Goal: Task Accomplishment & Management: Manage account settings

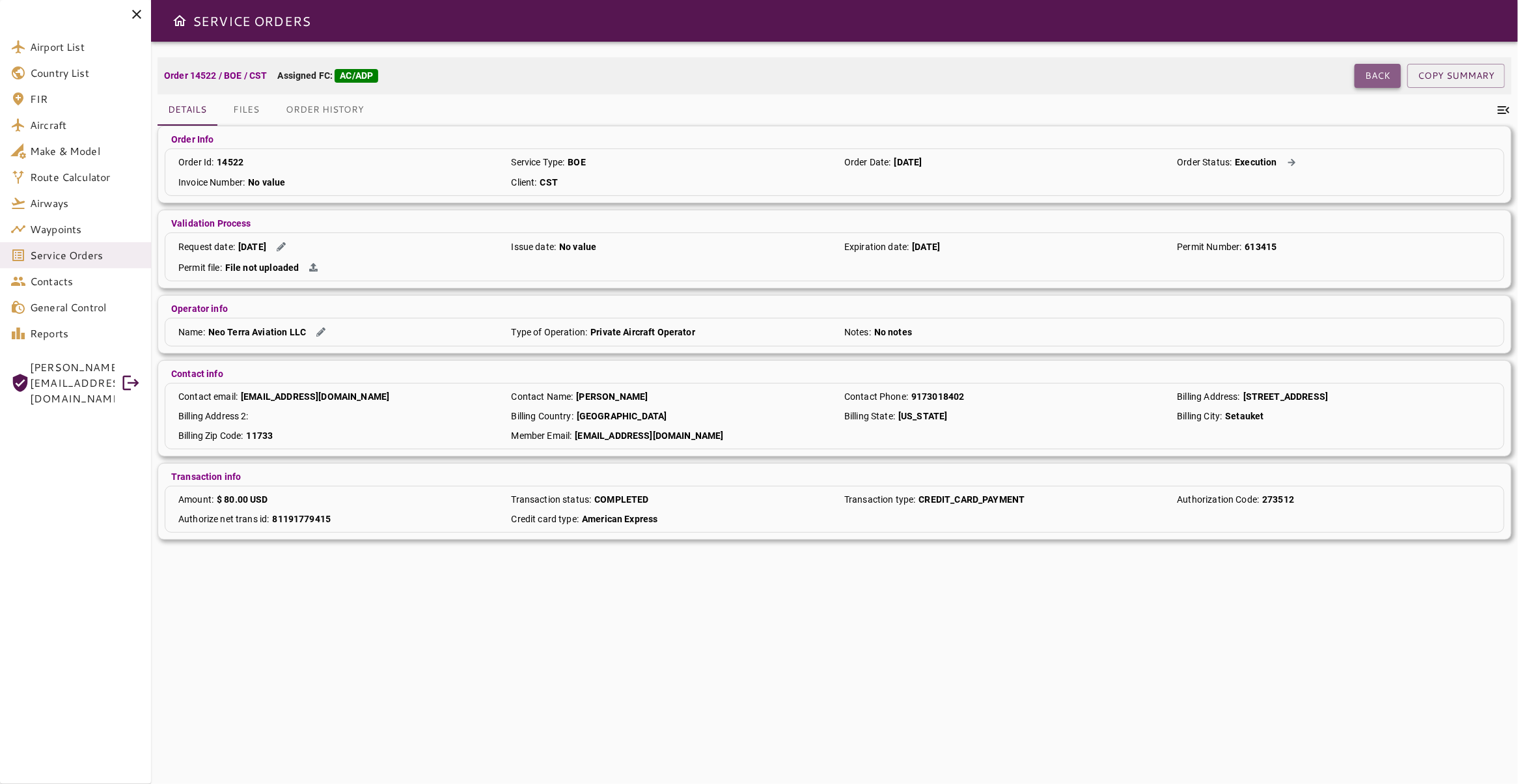
click at [1377, 78] on button "Back" at bounding box center [1377, 75] width 46 height 24
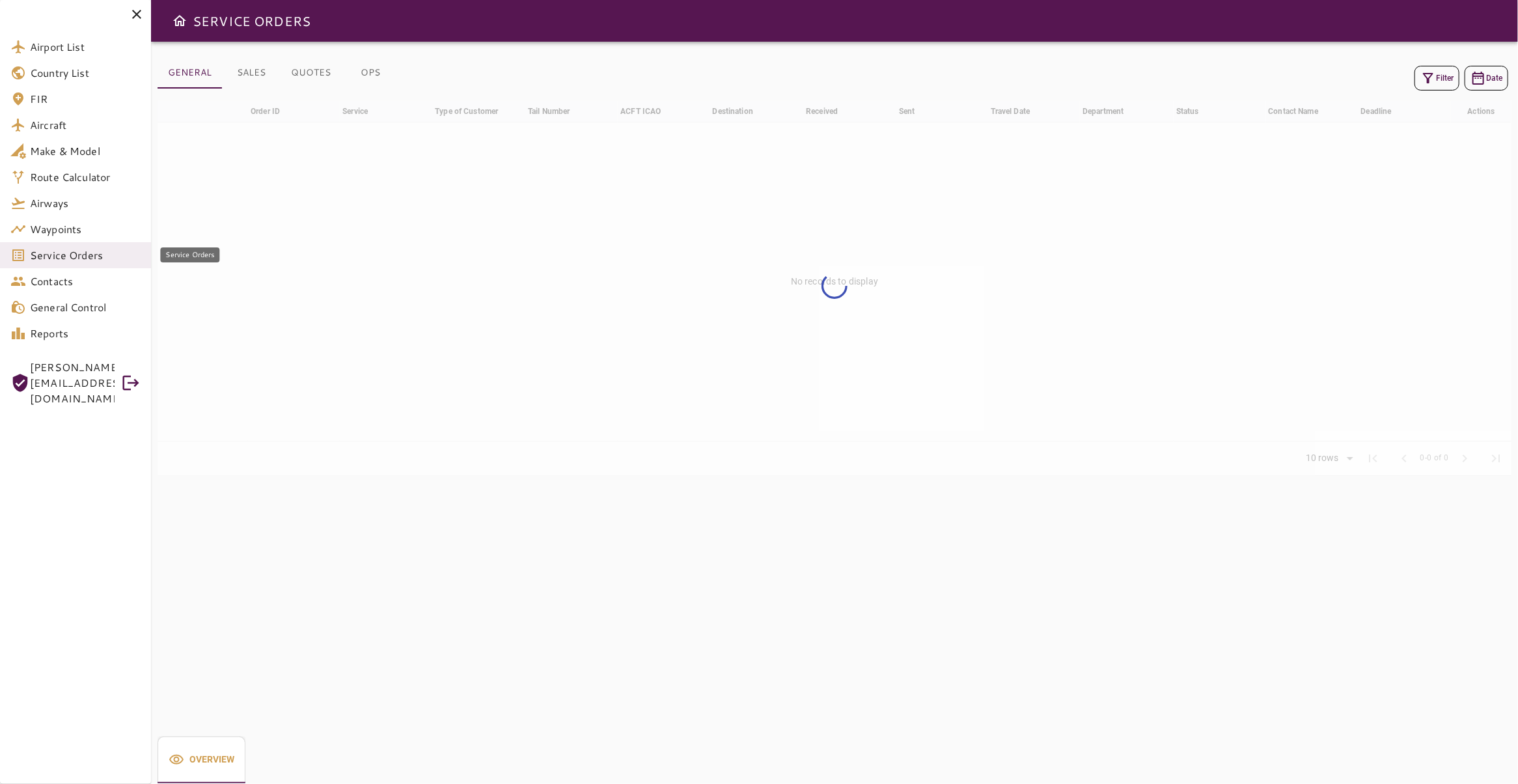
click at [60, 255] on span "Service Orders" at bounding box center [85, 255] width 111 height 16
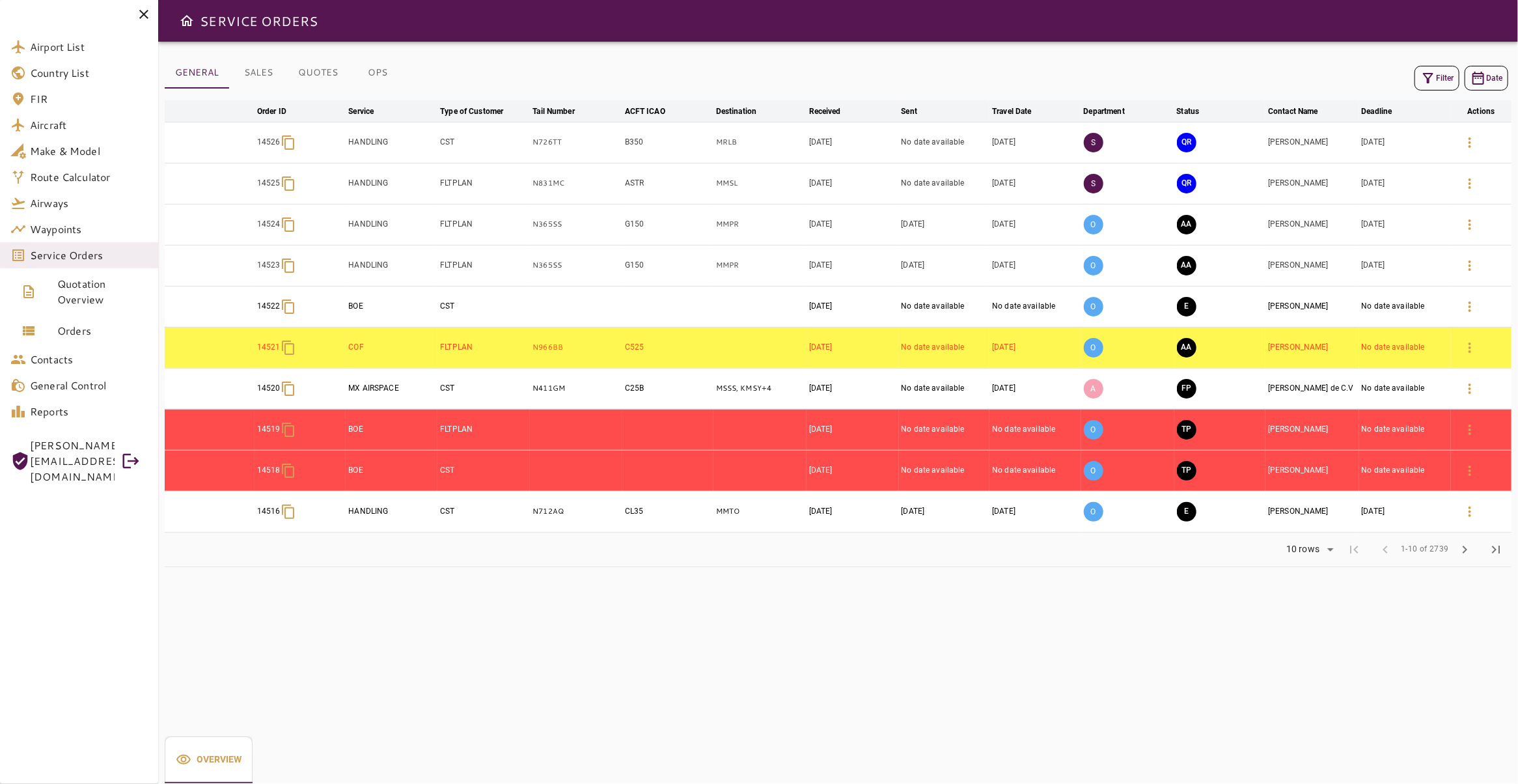
click at [1436, 78] on button "Filter" at bounding box center [1437, 78] width 44 height 25
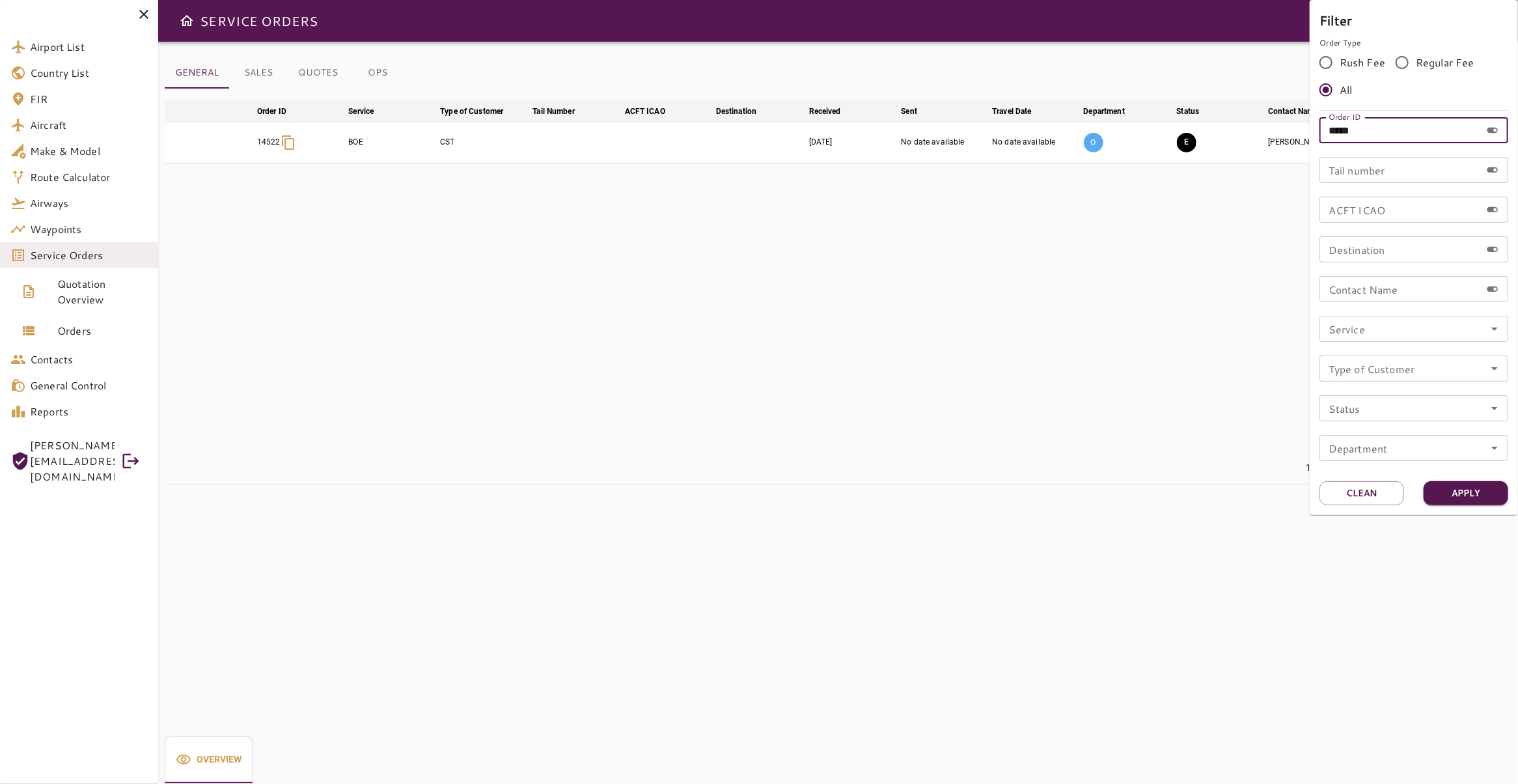
drag, startPoint x: 1346, startPoint y: 133, endPoint x: 1058, endPoint y: 135, distance: 288.0
click at [1319, 134] on input "*****" at bounding box center [1400, 131] width 162 height 26
click at [1381, 168] on input "Tail number" at bounding box center [1400, 170] width 162 height 26
type input "******"
click at [1463, 497] on button "Apply" at bounding box center [1465, 493] width 84 height 24
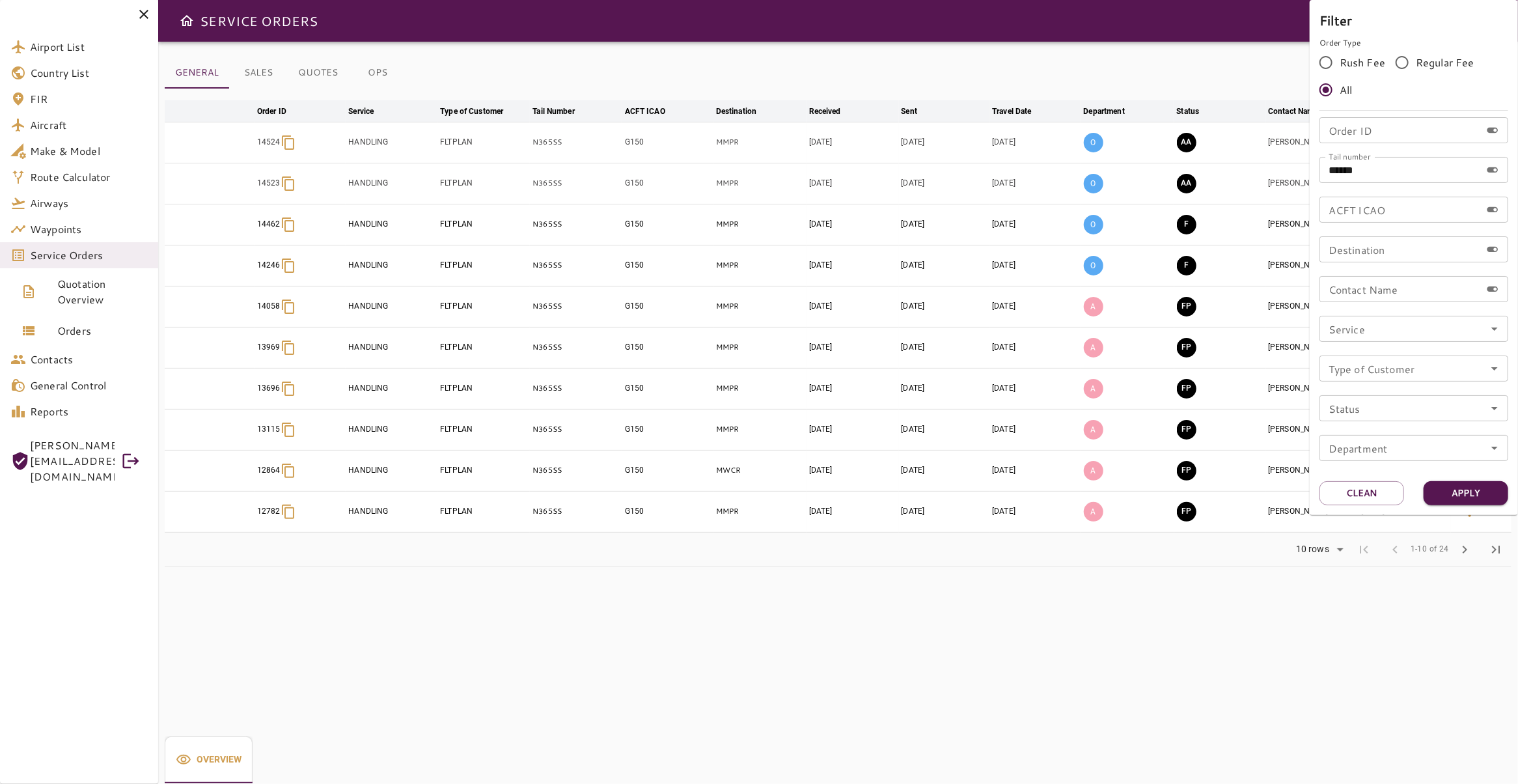
click at [708, 588] on div at bounding box center [759, 392] width 1518 height 784
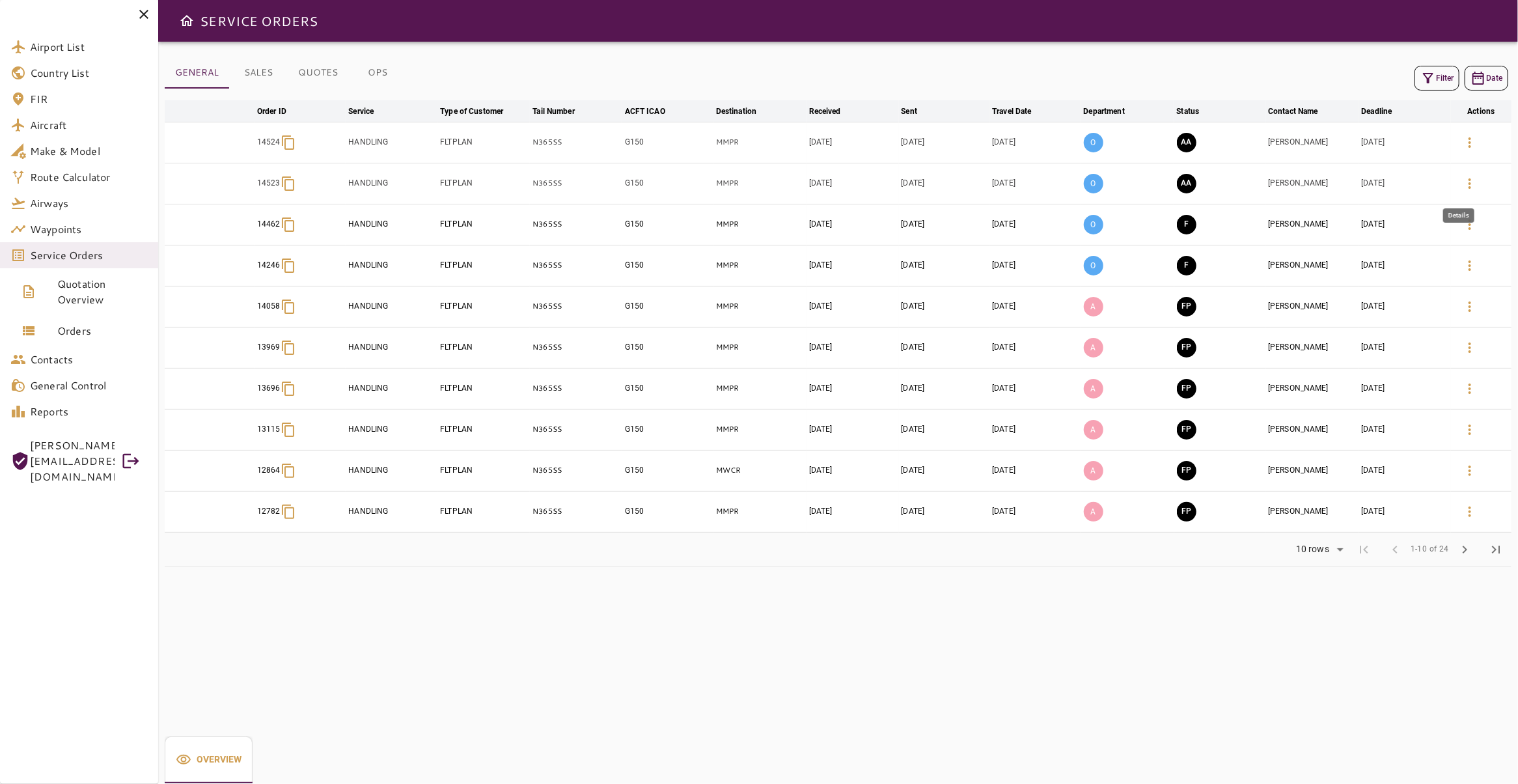
click at [1462, 181] on icon "button" at bounding box center [1470, 183] width 16 height 16
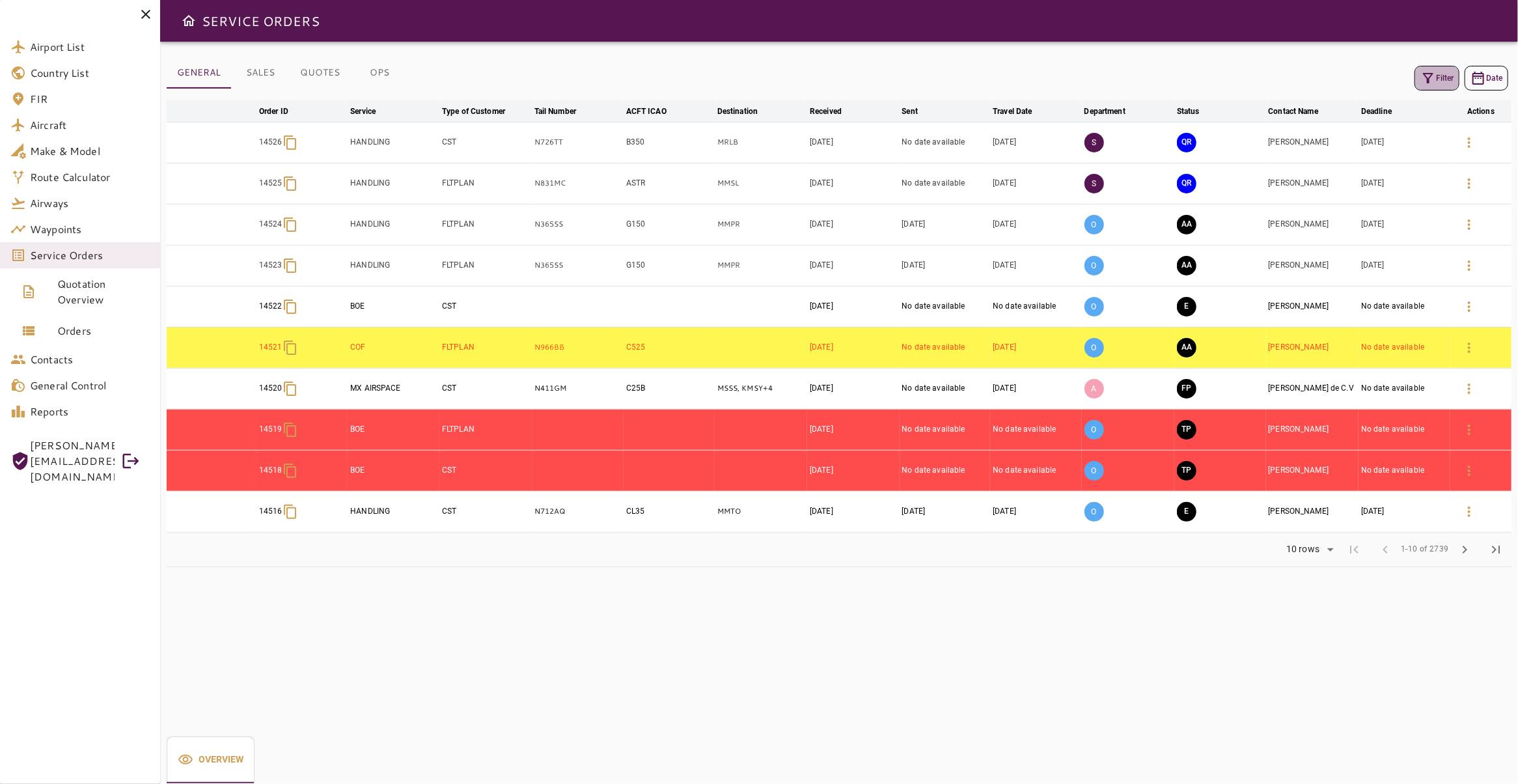
click at [1433, 76] on button "Filter" at bounding box center [1437, 78] width 44 height 25
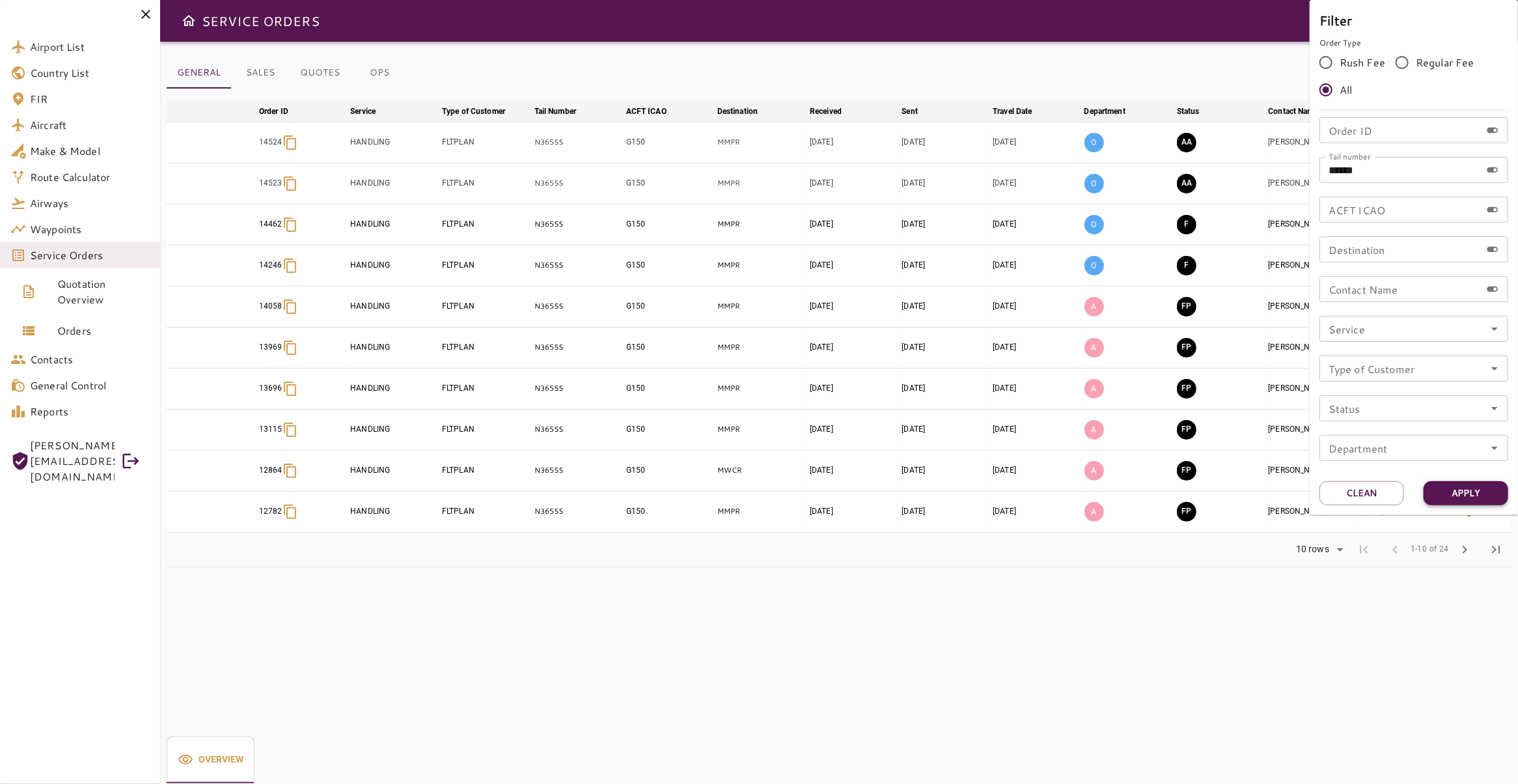
click at [1467, 498] on button "Apply" at bounding box center [1465, 493] width 84 height 24
click at [989, 588] on div at bounding box center [759, 392] width 1518 height 784
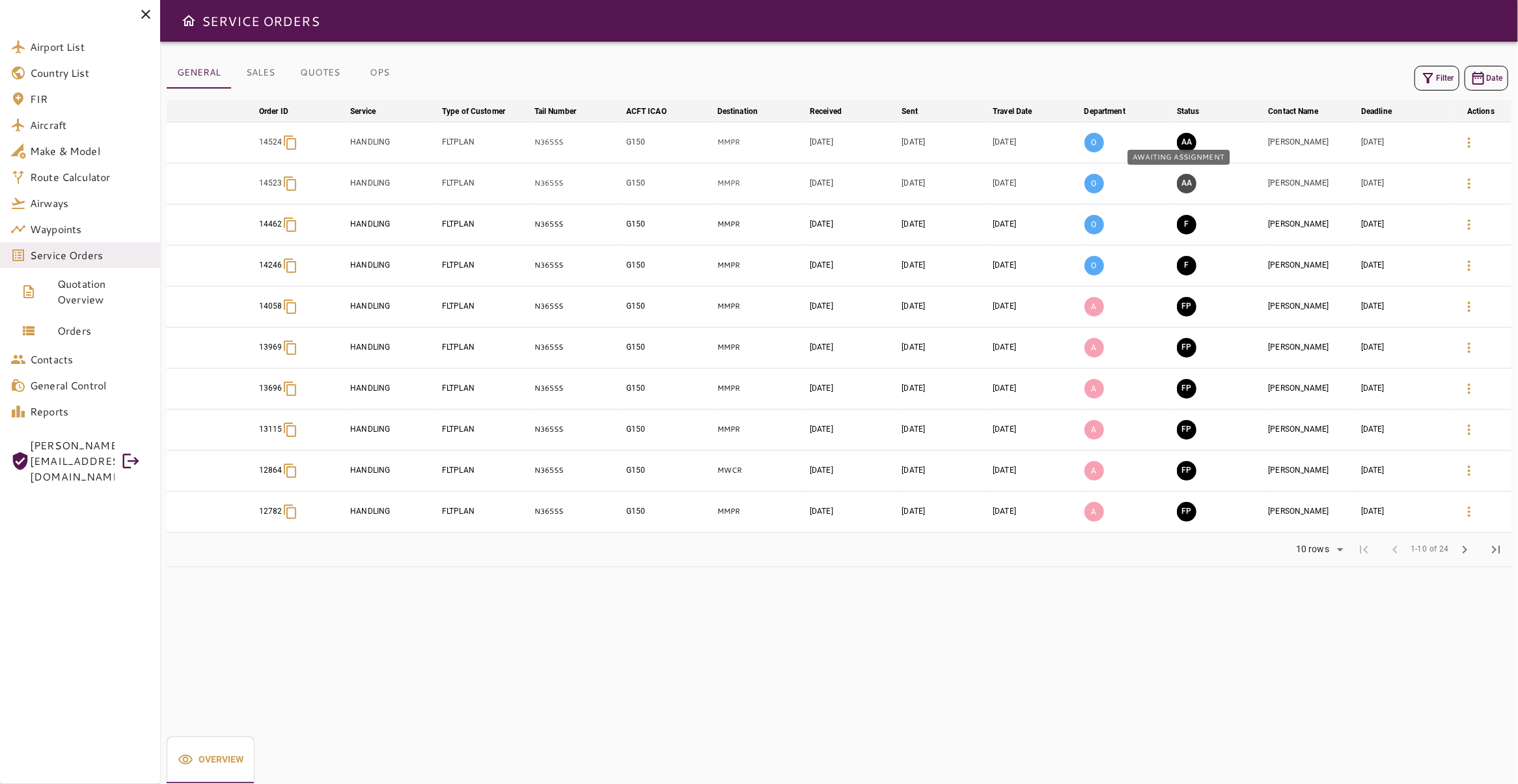
click at [1181, 183] on button "AA" at bounding box center [1186, 183] width 20 height 20
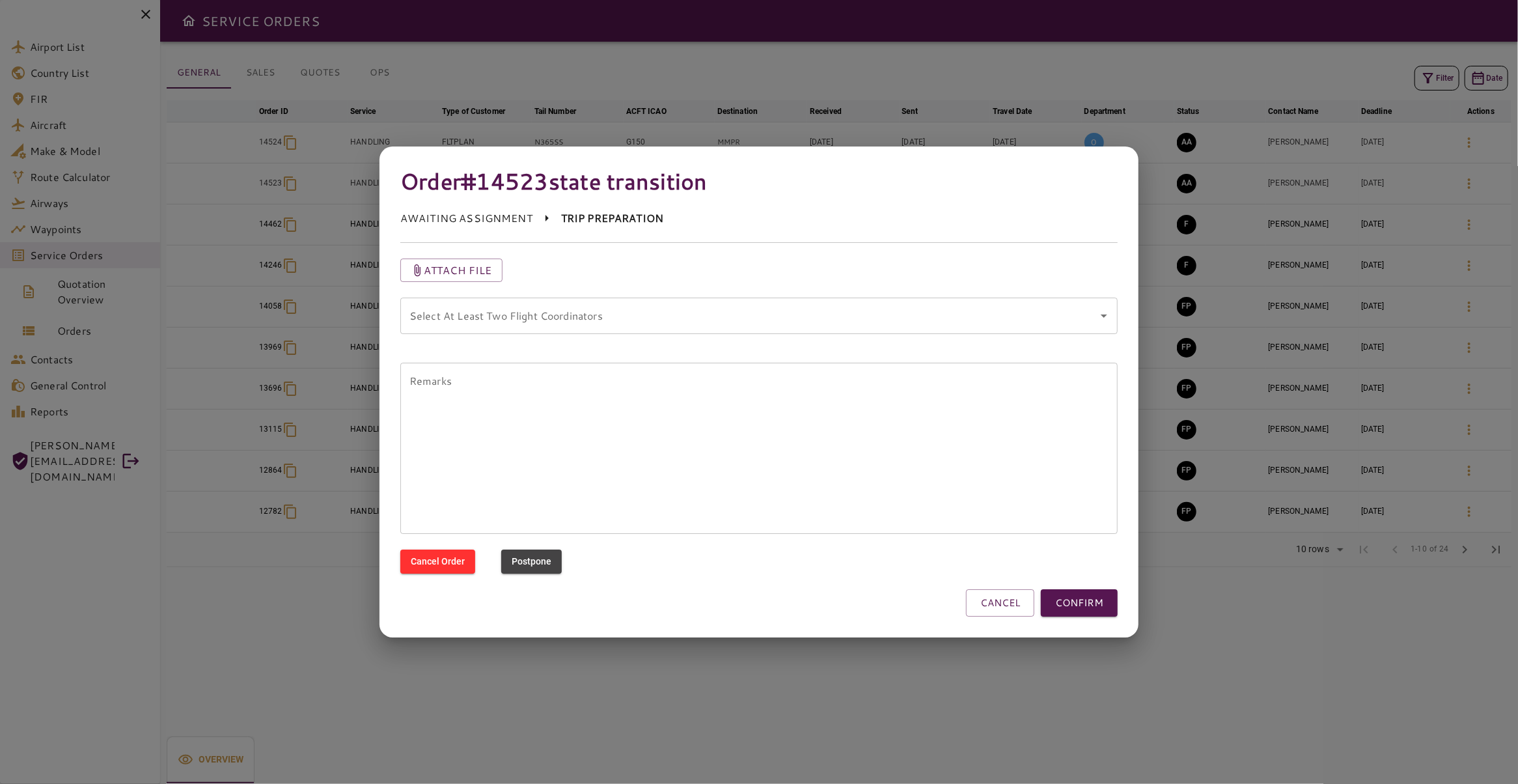
click at [881, 301] on div "Select At Least Two Flight Coordinators" at bounding box center [759, 316] width 718 height 37
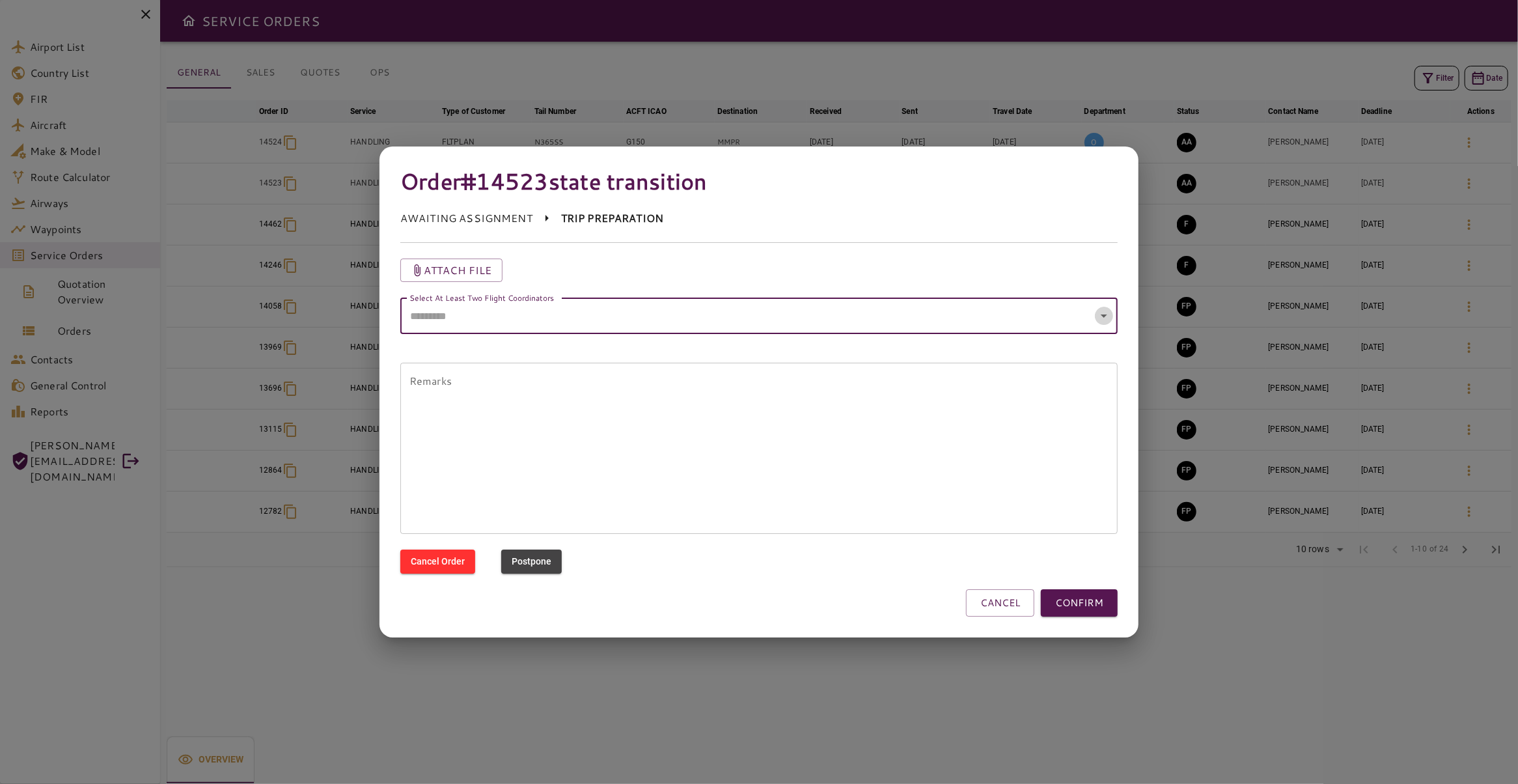
click at [1101, 316] on icon "Open" at bounding box center [1104, 316] width 16 height 16
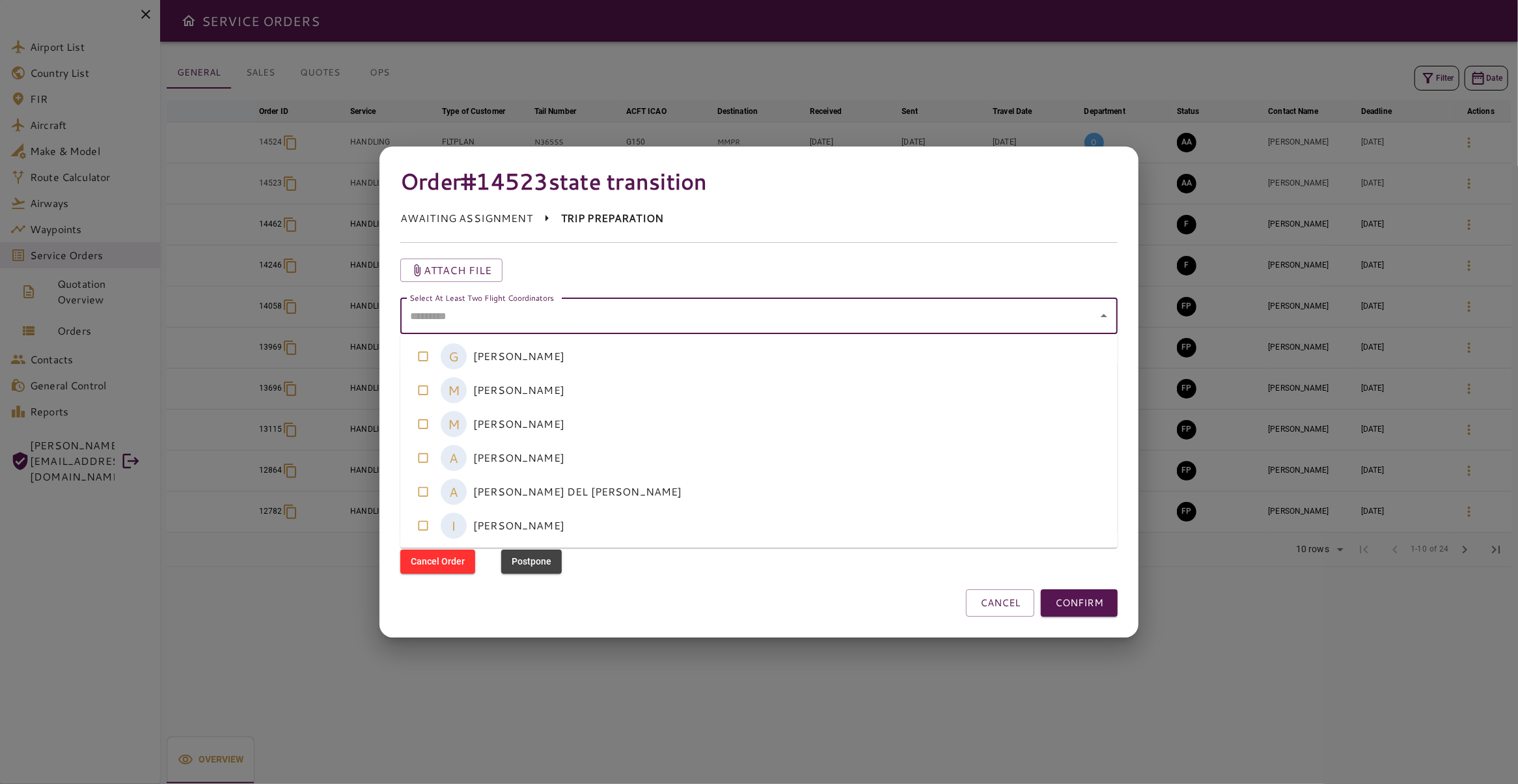
click at [569, 456] on coordinators-option-3 "A [PERSON_NAME]" at bounding box center [759, 458] width 718 height 34
click at [589, 498] on coordinators-option-4 "A [PERSON_NAME] DEL [PERSON_NAME]" at bounding box center [759, 492] width 718 height 34
click at [747, 601] on div "CANCEL CONFIRM" at bounding box center [759, 602] width 718 height 27
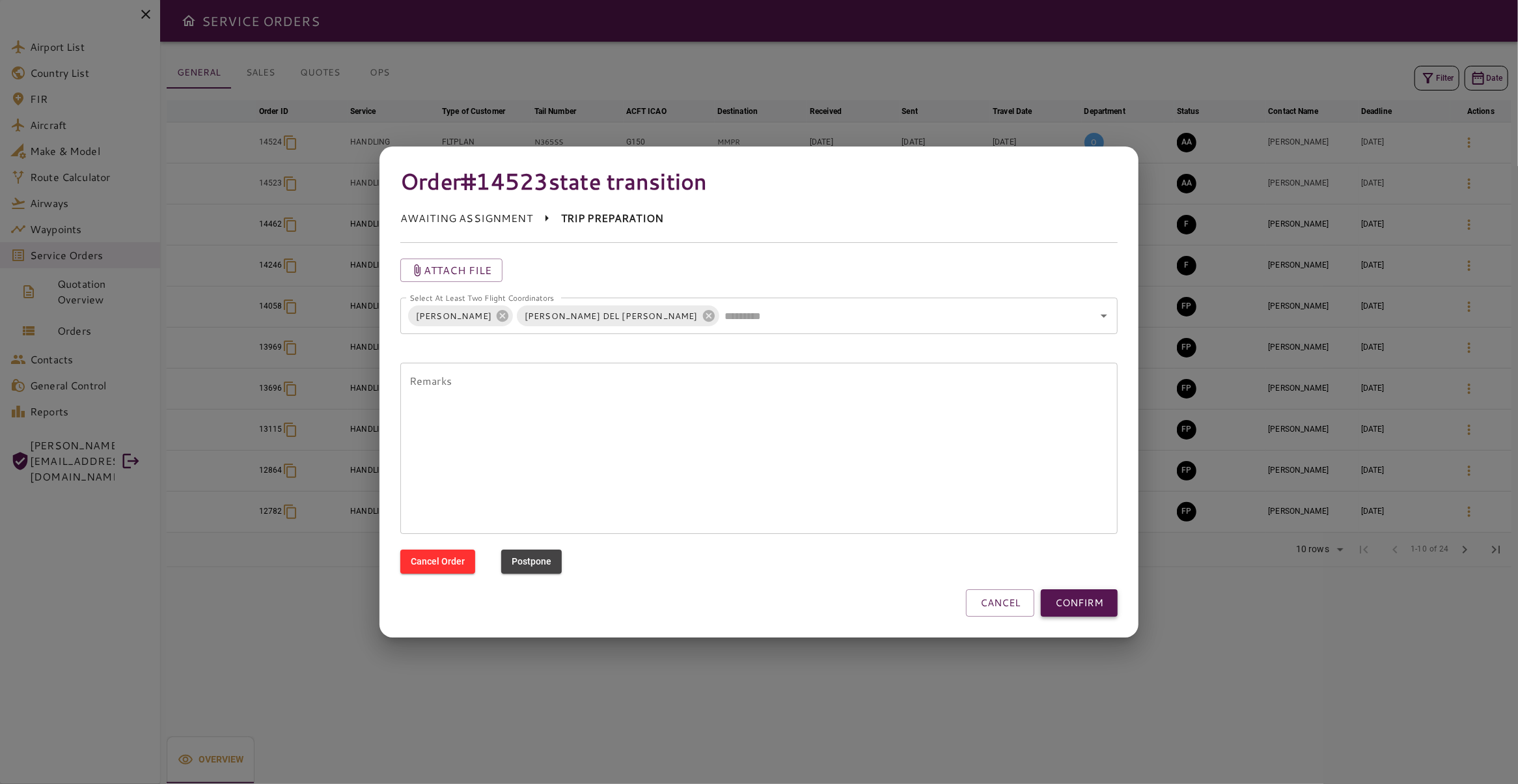
click at [1100, 606] on button "CONFIRM" at bounding box center [1079, 602] width 77 height 27
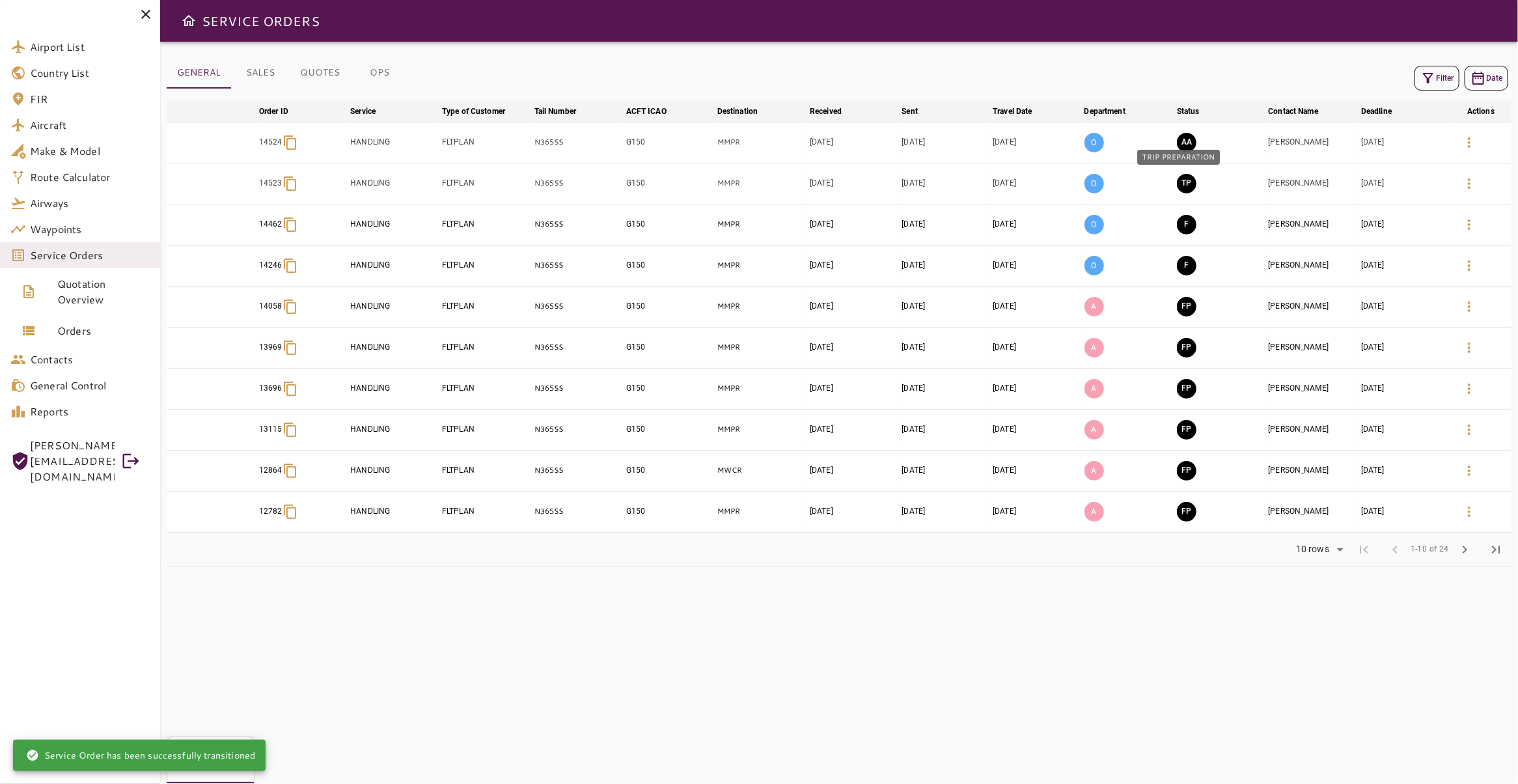
click at [1178, 181] on button "TP" at bounding box center [1186, 183] width 20 height 20
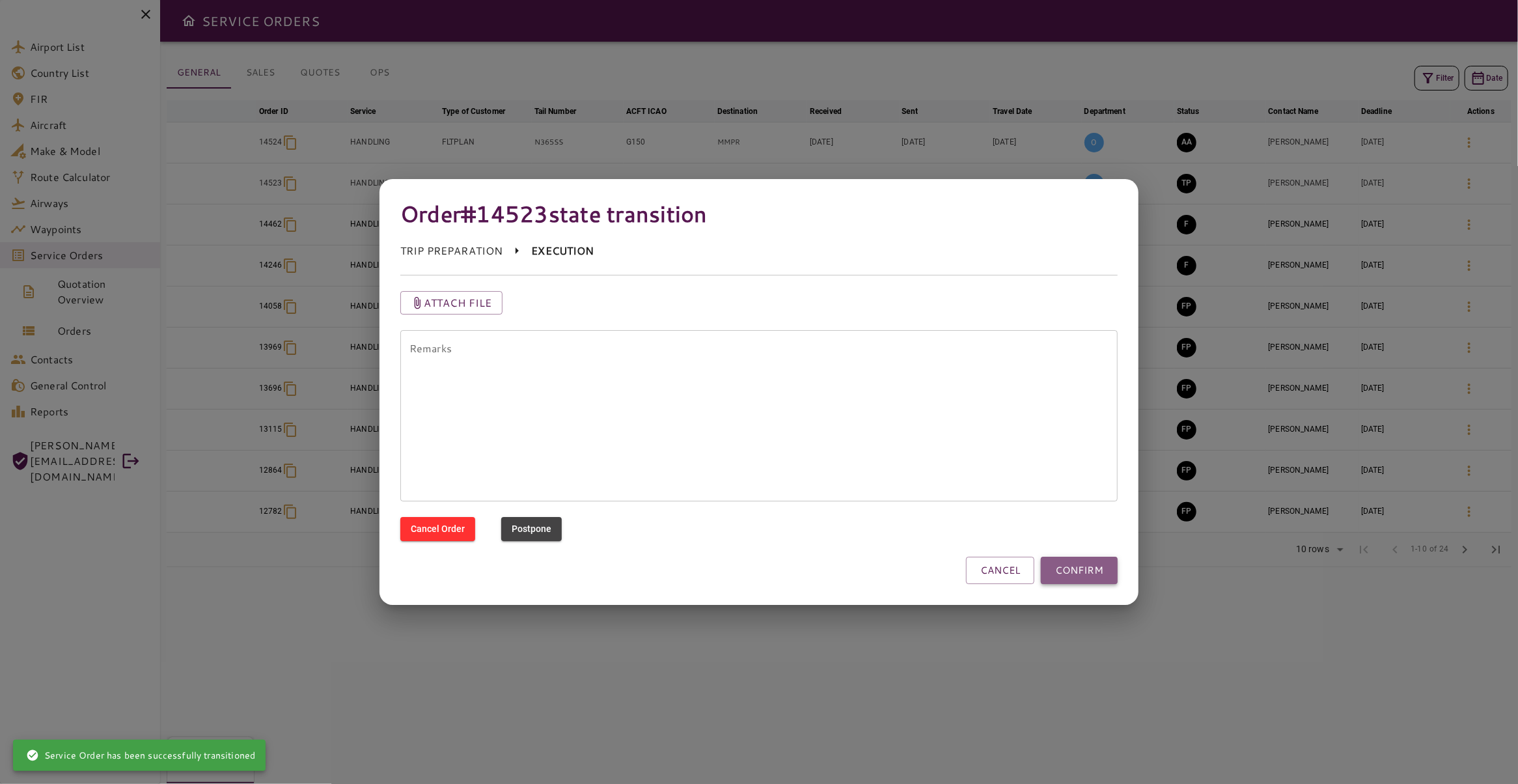
click at [1079, 579] on button "CONFIRM" at bounding box center [1079, 570] width 77 height 27
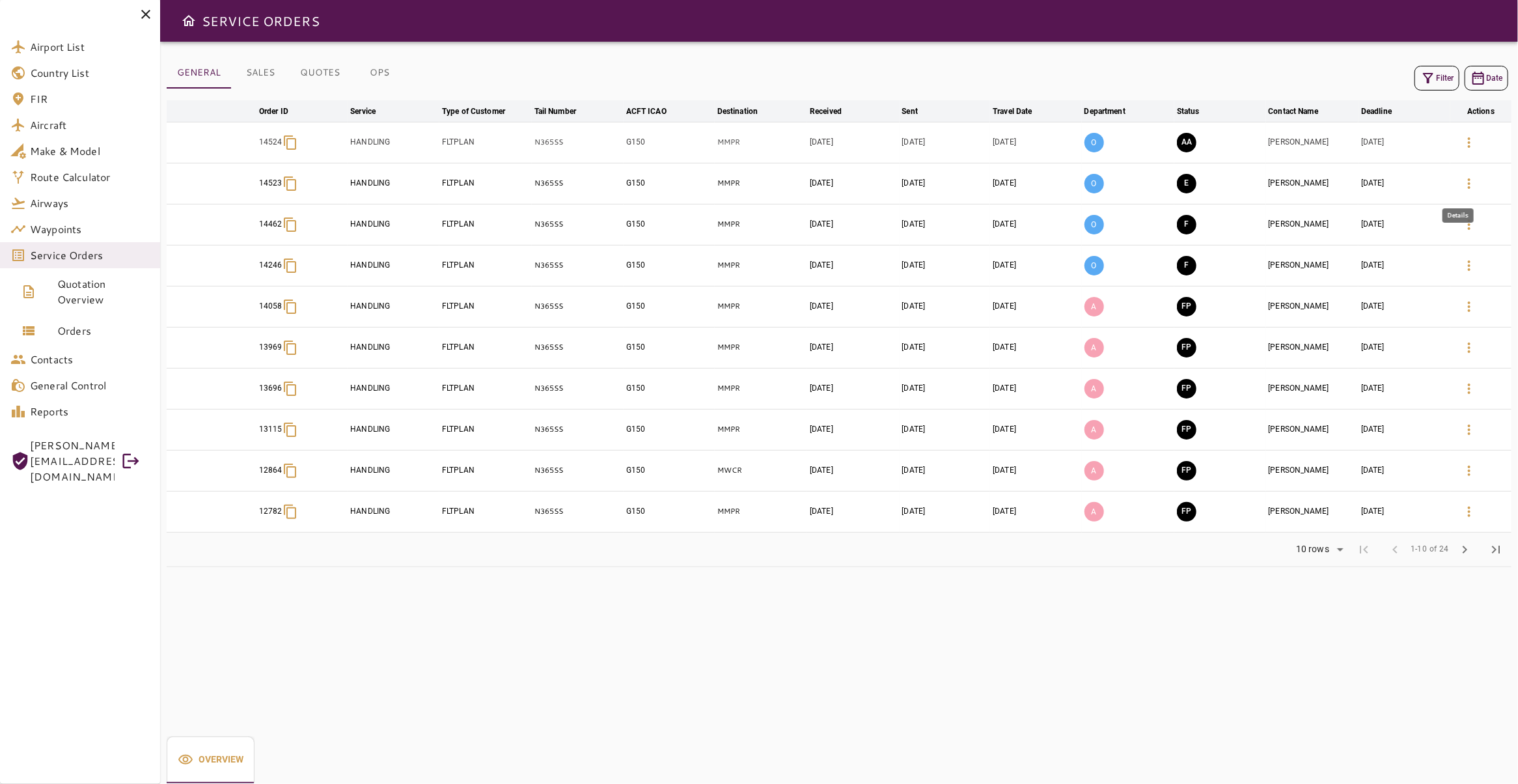
click at [1461, 183] on icon "button" at bounding box center [1469, 183] width 16 height 16
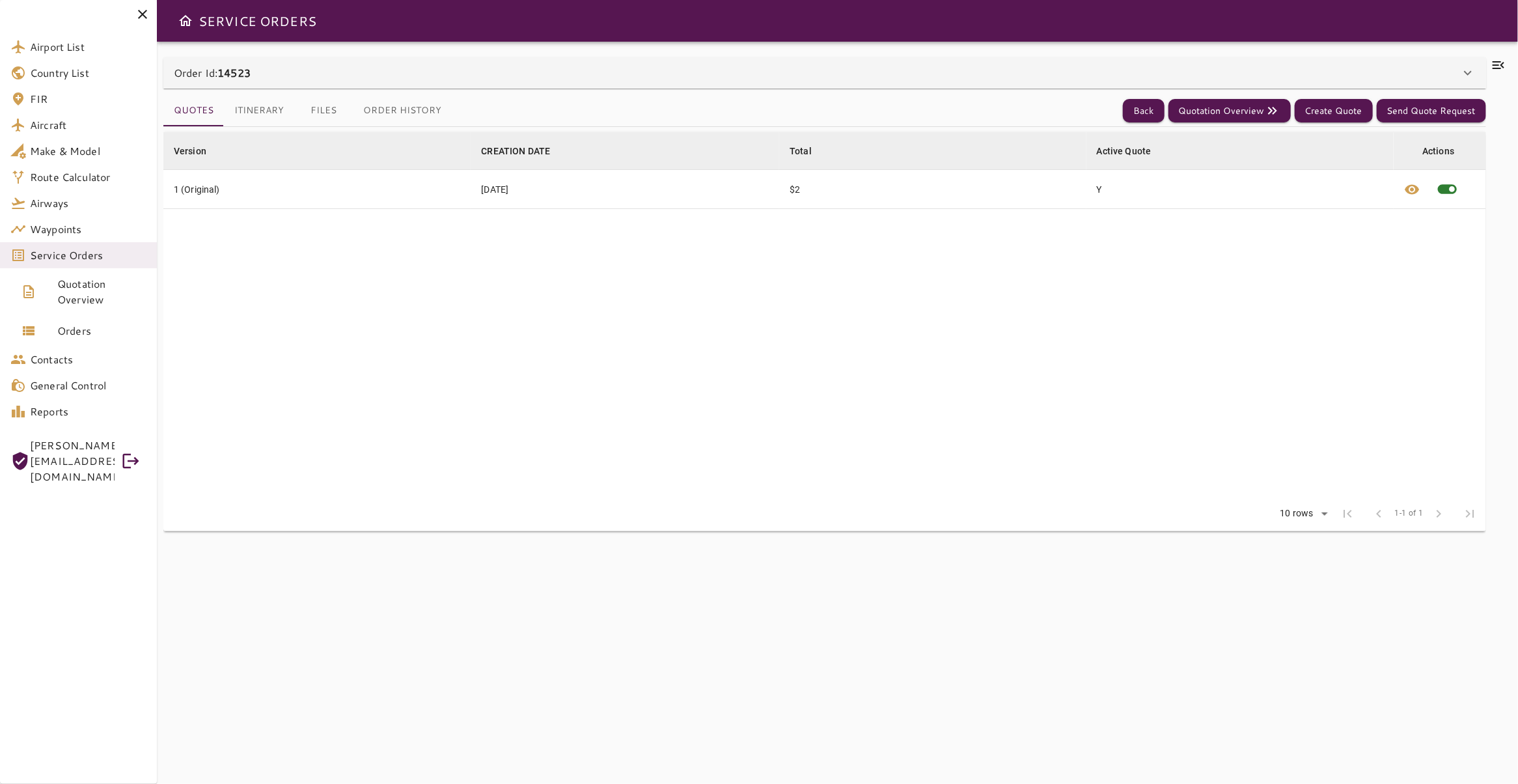
click at [1492, 68] on icon at bounding box center [1498, 65] width 11 height 8
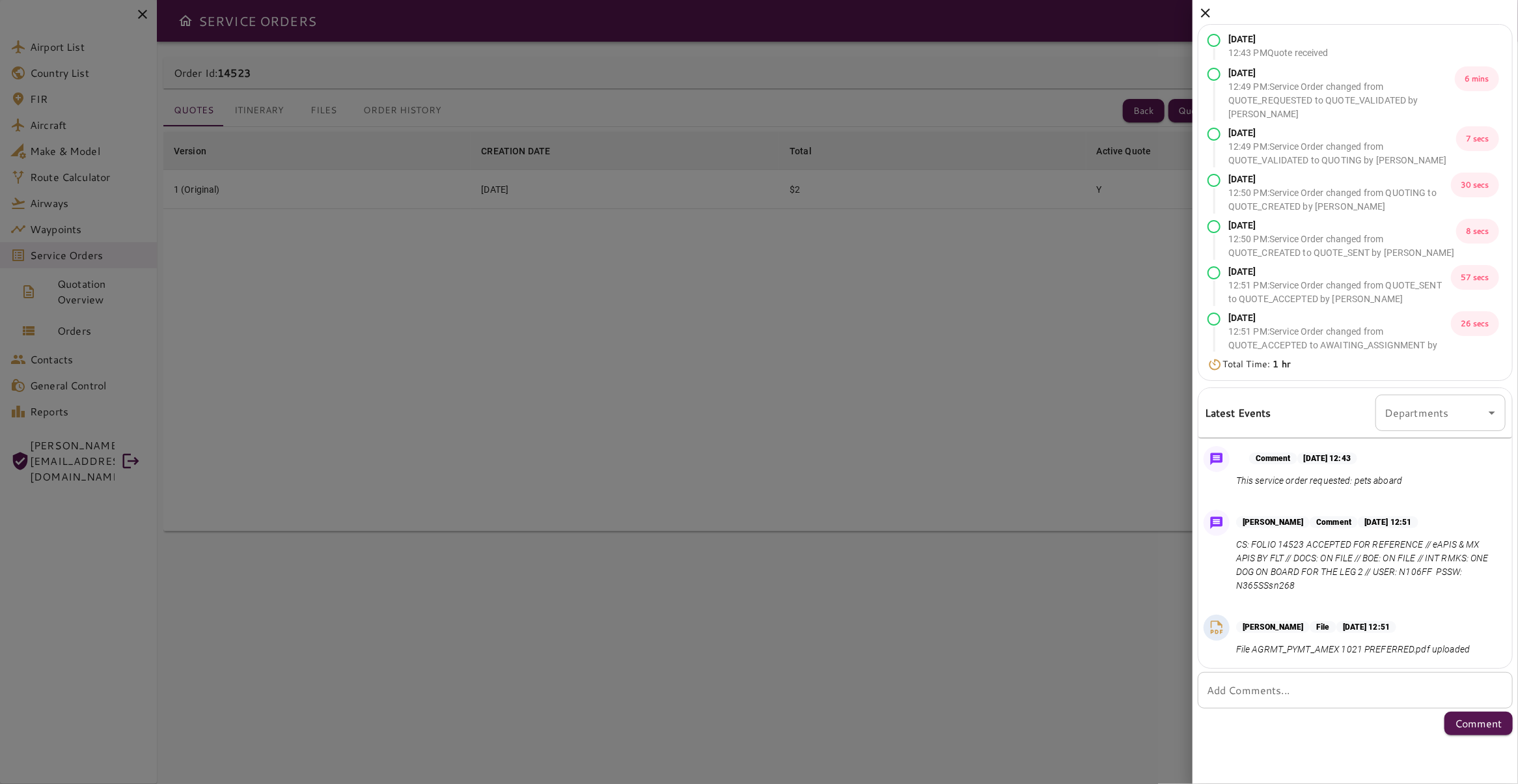
scroll to position [154, 0]
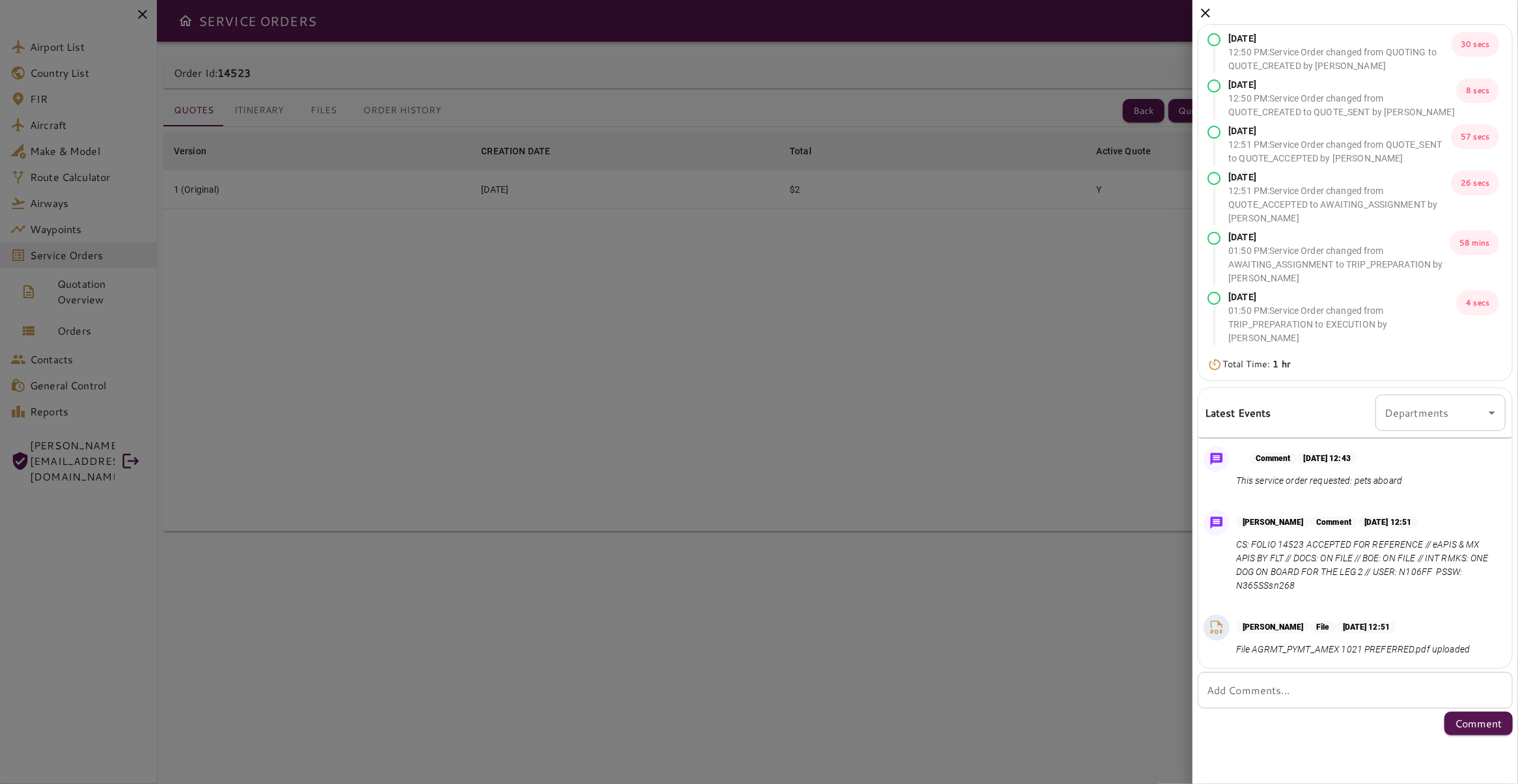
click at [1206, 13] on icon at bounding box center [1206, 13] width 9 height 9
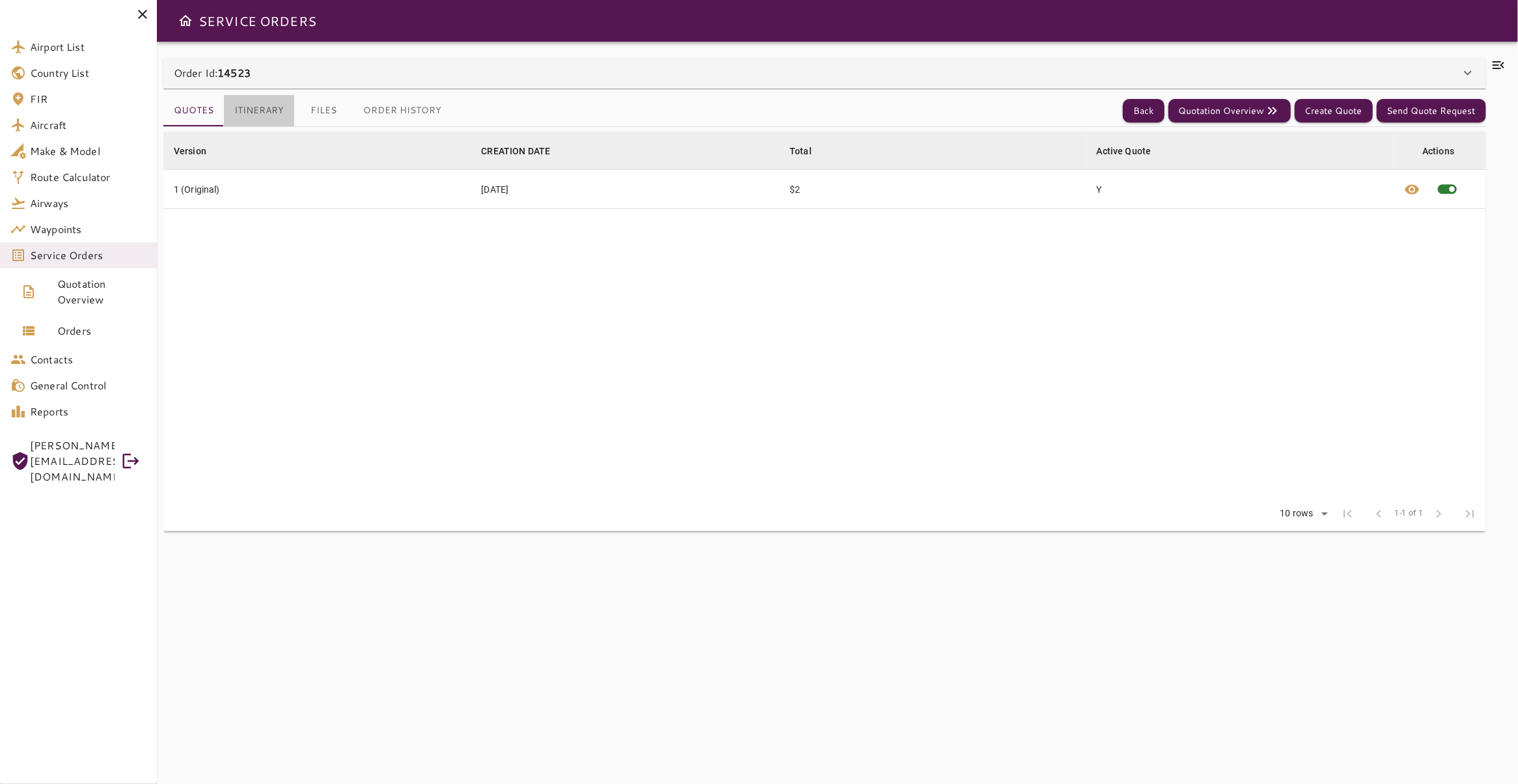
click at [270, 120] on button "Itinerary" at bounding box center [259, 110] width 70 height 31
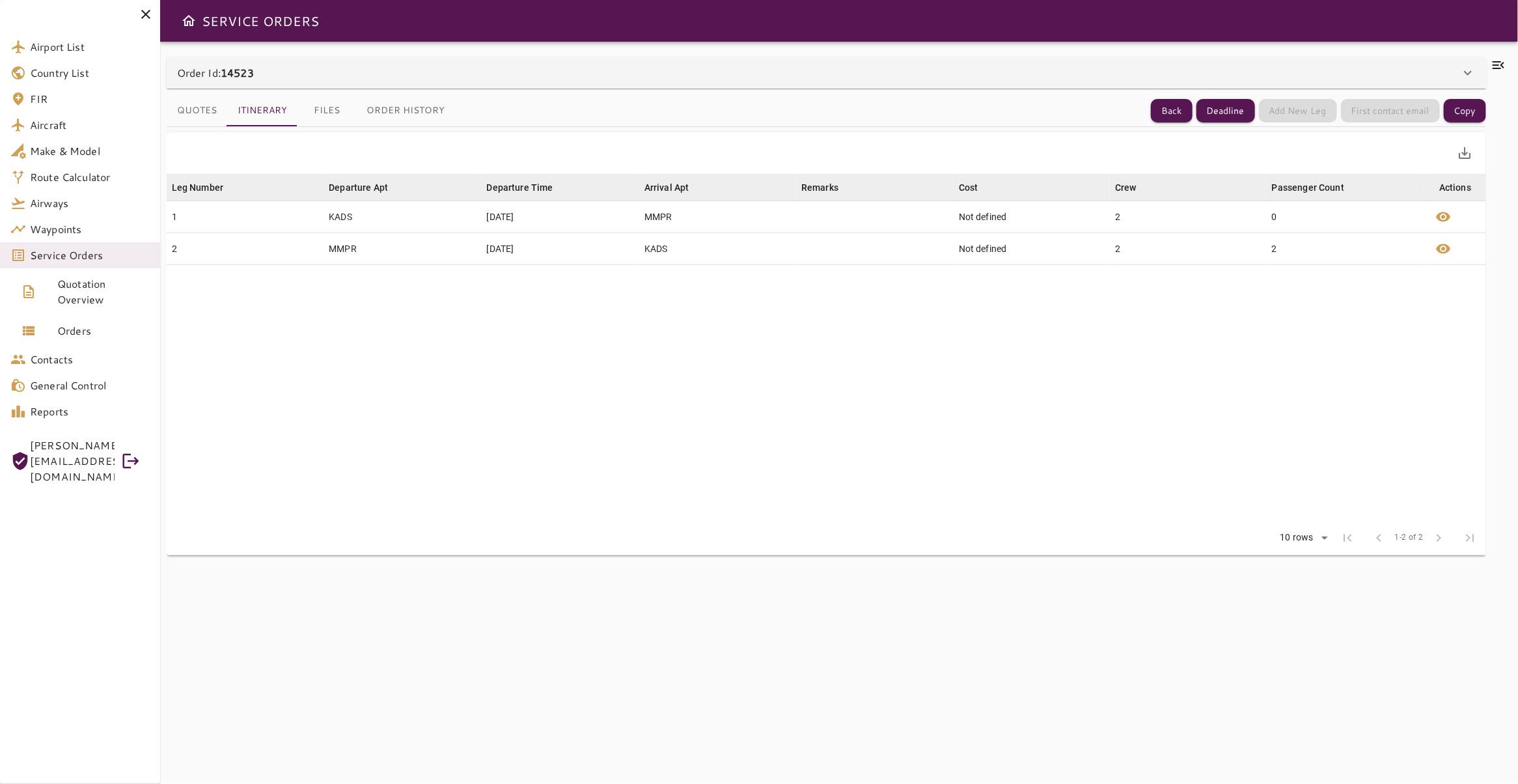
click at [1492, 66] on icon at bounding box center [1498, 65] width 16 height 16
